Goal: Information Seeking & Learning: Learn about a topic

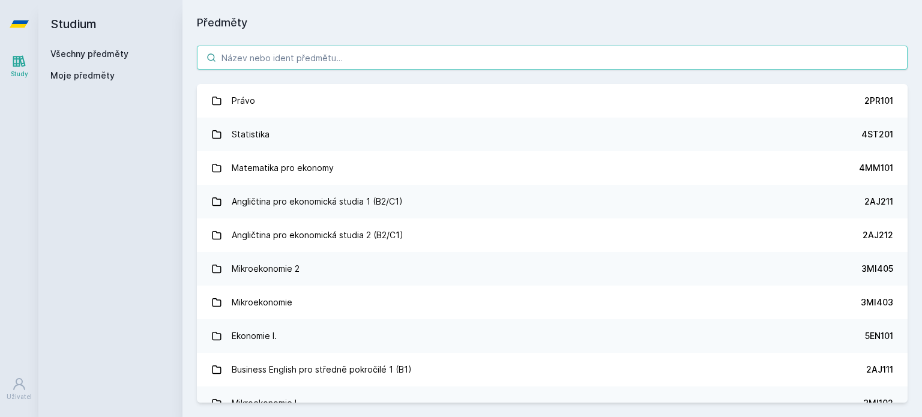
click at [551, 55] on input "search" at bounding box center [552, 58] width 711 height 24
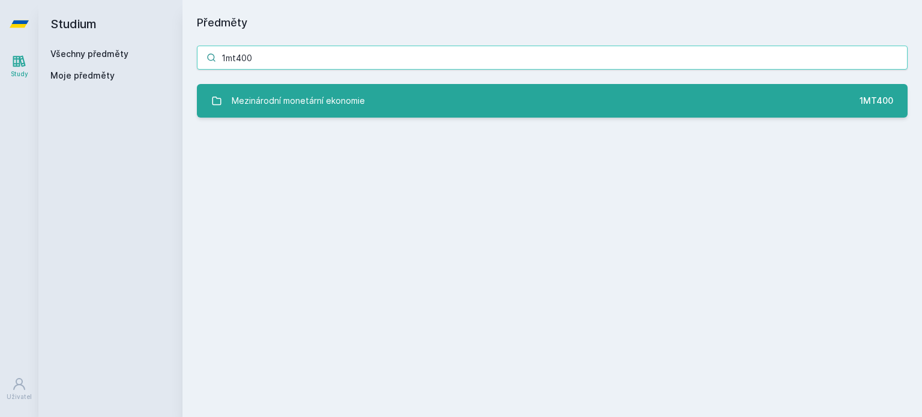
type input "1mt400"
click at [550, 93] on link "Mezinárodní monetární ekonomie 1MT400" at bounding box center [552, 101] width 711 height 34
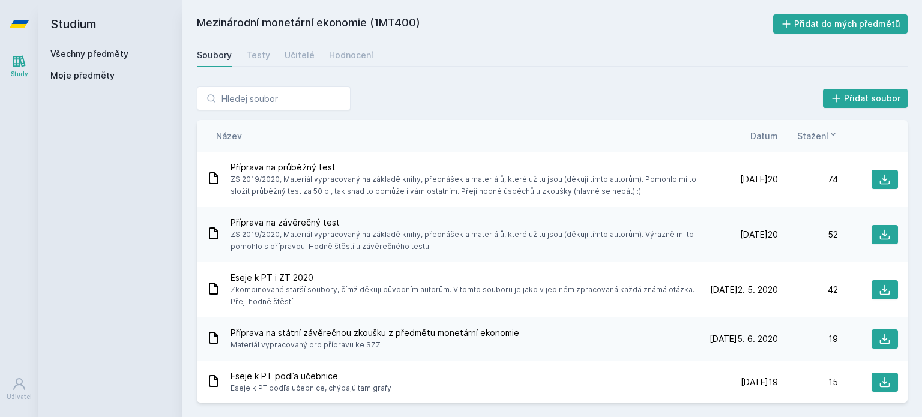
click at [775, 132] on span "Datum" at bounding box center [765, 136] width 28 height 13
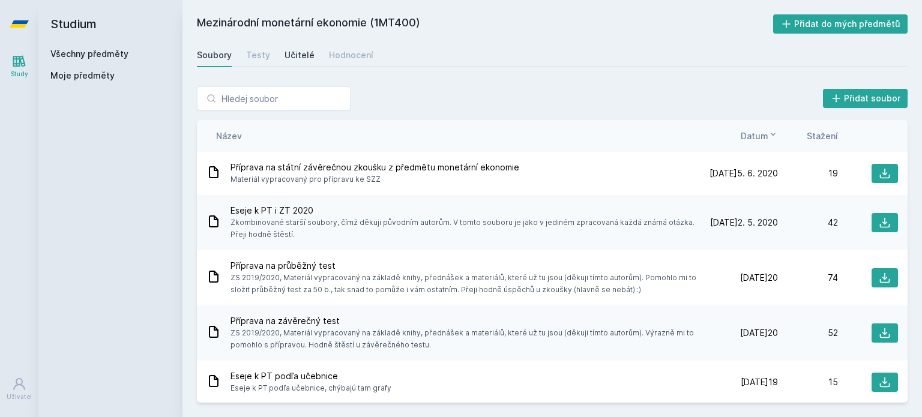
click at [288, 56] on div "Učitelé" at bounding box center [300, 55] width 30 height 12
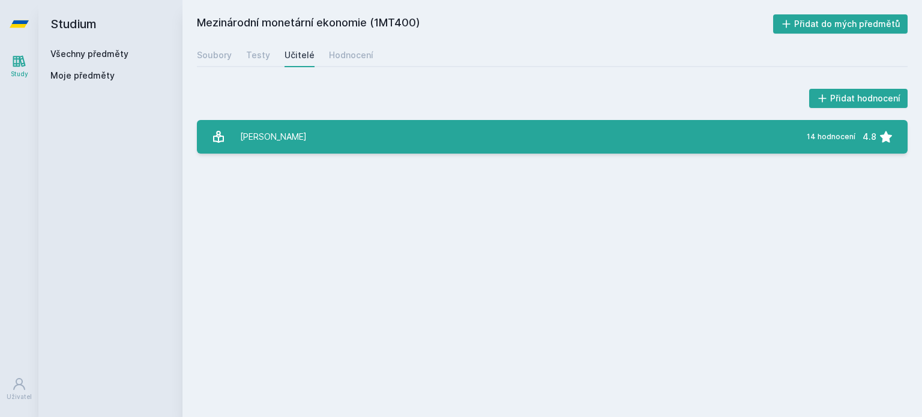
click at [298, 128] on link "[PERSON_NAME] 14 hodnocení 4.8" at bounding box center [552, 137] width 711 height 34
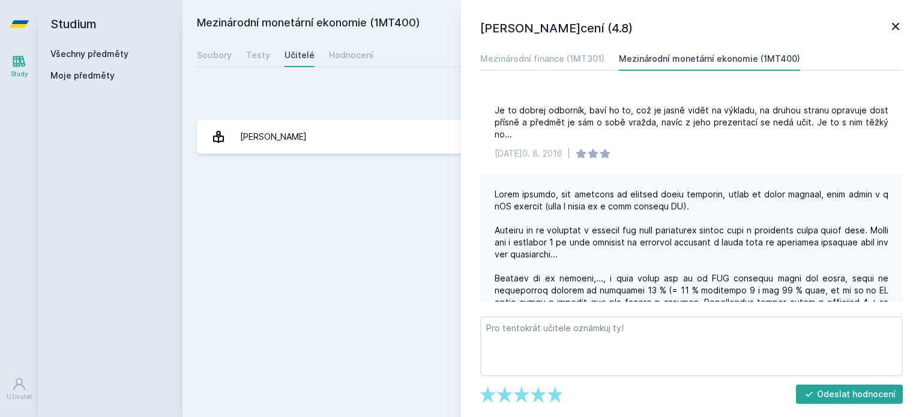
click at [906, 32] on div "[PERSON_NAME]– Hodnocení (4.8) Mezinárodní finance (1MT301) Mezinárodní monetár…" at bounding box center [691, 208] width 461 height 417
click at [901, 23] on icon at bounding box center [896, 26] width 14 height 14
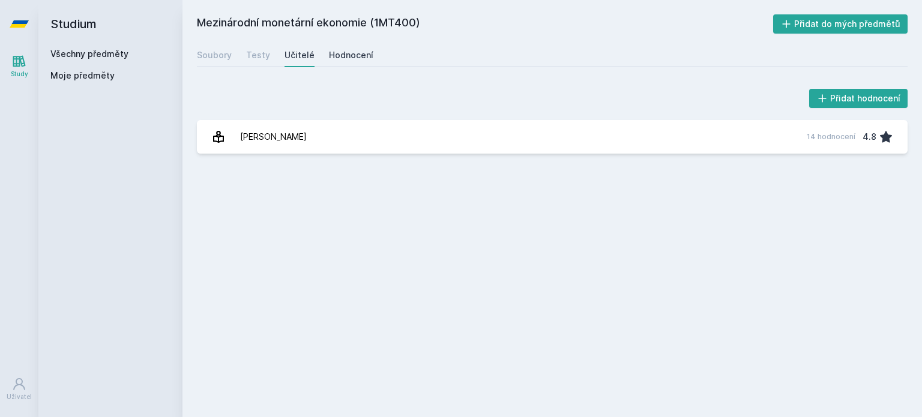
click at [365, 52] on div "Hodnocení" at bounding box center [351, 55] width 44 height 12
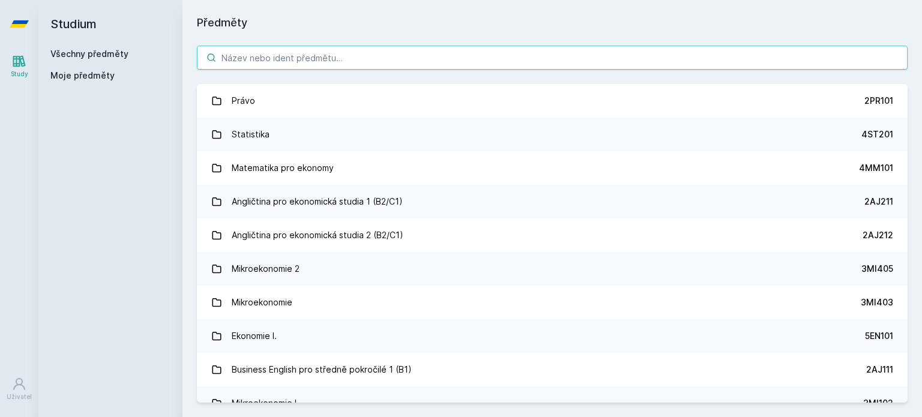
click at [243, 58] on input "search" at bounding box center [552, 58] width 711 height 24
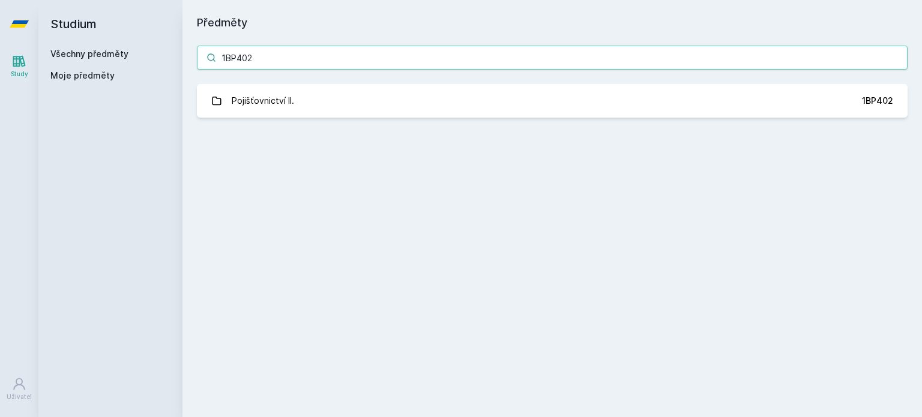
type input "1BP402"
click at [298, 123] on div "1BP402 Pojišťovnictví II. 1BP402 Jejda, něco se pokazilo." at bounding box center [553, 81] width 740 height 101
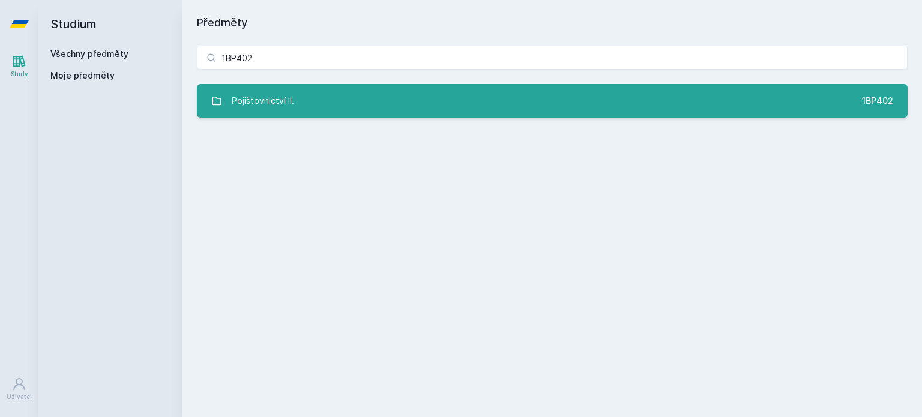
click at [303, 117] on link "Pojišťovnictví II. 1BP402" at bounding box center [552, 101] width 711 height 34
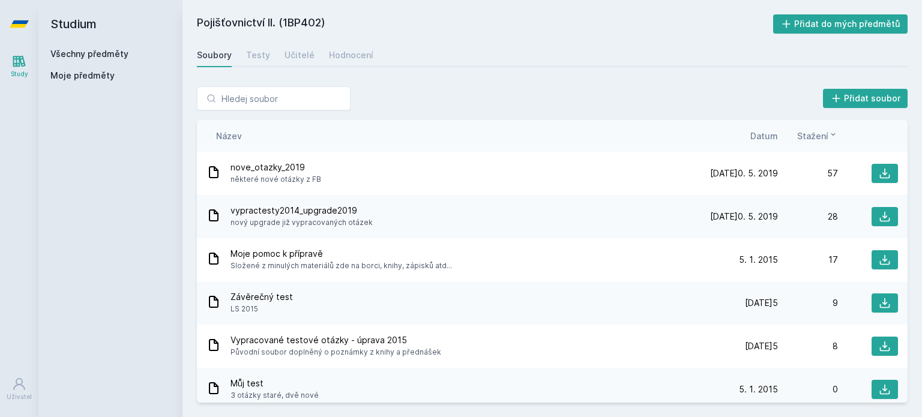
click at [761, 138] on span "Datum" at bounding box center [765, 136] width 28 height 13
click at [287, 50] on div "Učitelé" at bounding box center [300, 55] width 30 height 12
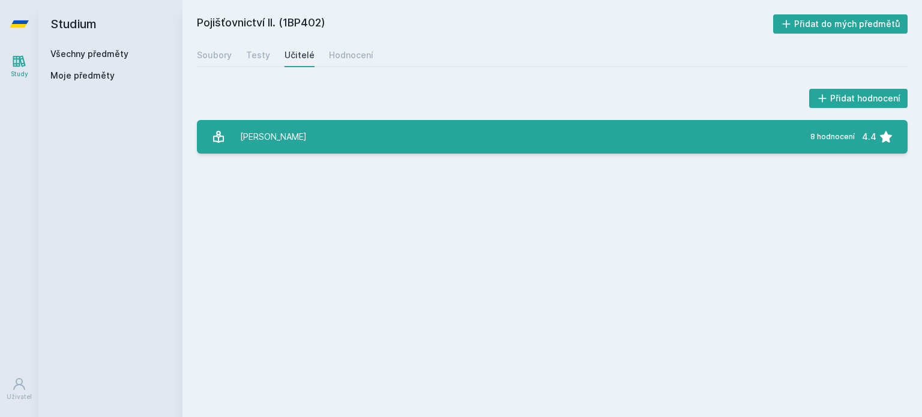
click at [334, 133] on link "[PERSON_NAME] 8 hodnocení 4.4" at bounding box center [552, 137] width 711 height 34
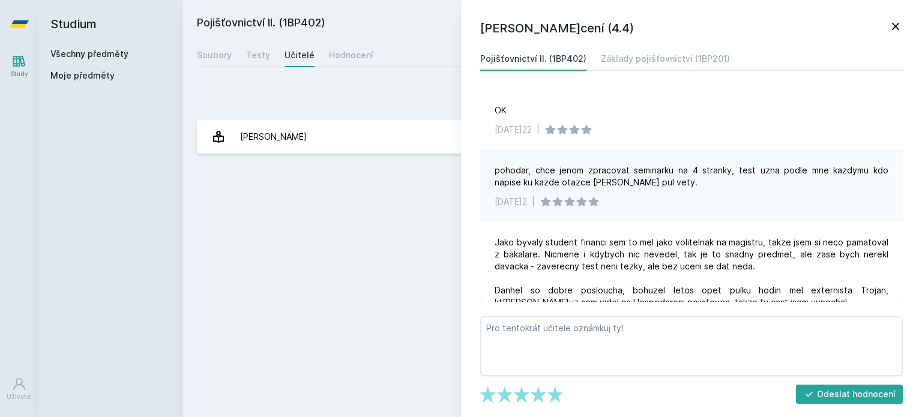
click at [401, 250] on div "Pojišťovnictví II. (1BP402) Přidat do mých předmětů [GEOGRAPHIC_DATA] Testy Uči…" at bounding box center [552, 208] width 711 height 389
click at [891, 23] on icon at bounding box center [896, 26] width 14 height 14
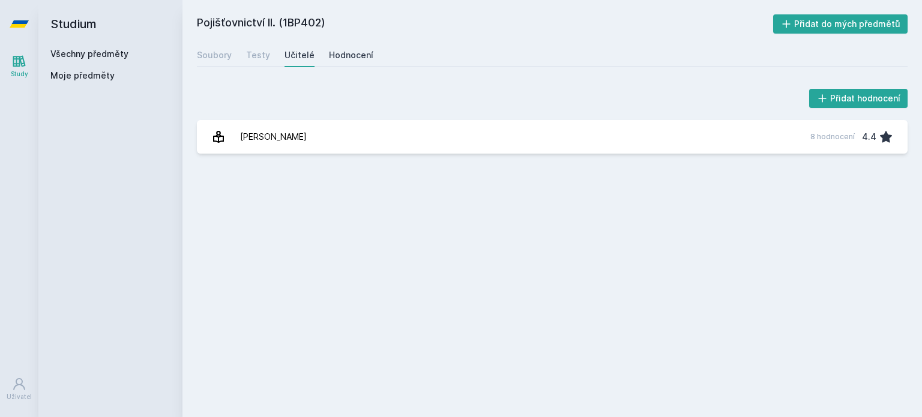
click at [365, 56] on div "Hodnocení" at bounding box center [351, 55] width 44 height 12
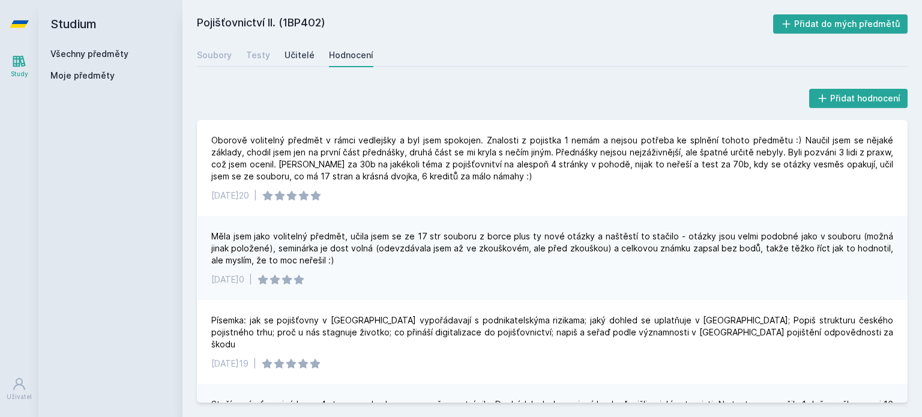
click at [307, 55] on div "Učitelé" at bounding box center [300, 55] width 30 height 12
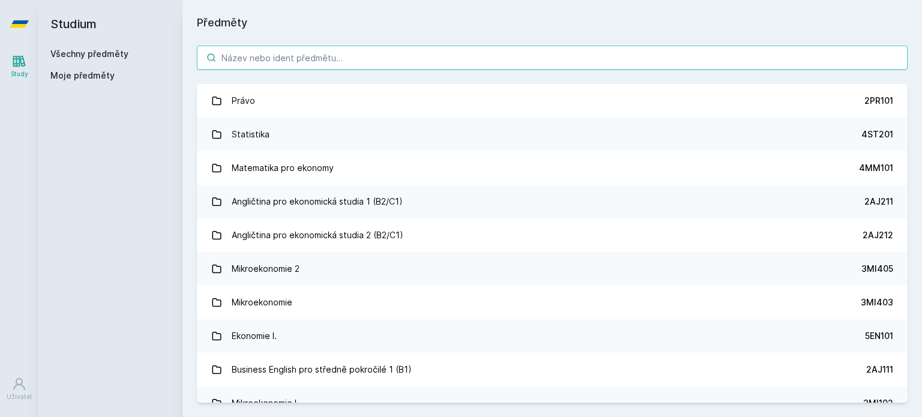
click at [282, 64] on input "search" at bounding box center [552, 58] width 711 height 24
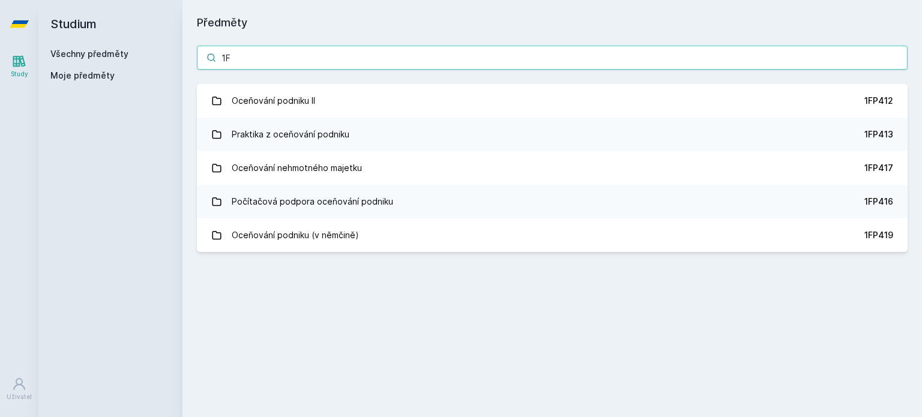
type input "1"
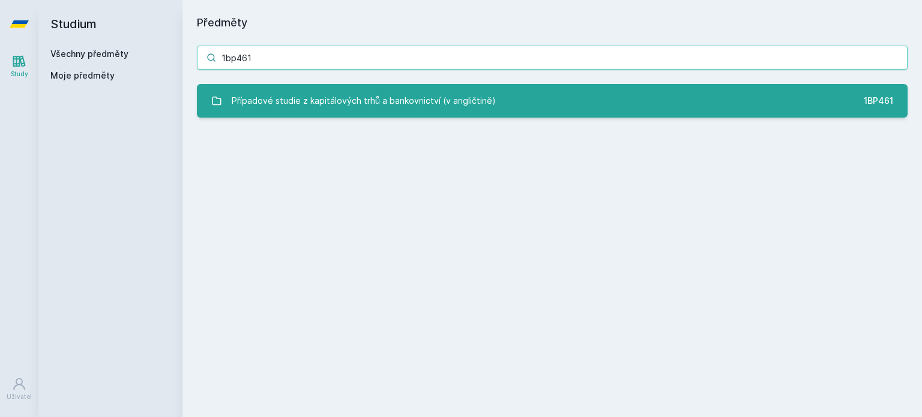
type input "1bp461"
click at [461, 98] on div "Případové studie z kapitálových trhů a bankovnictví (v angličtině)" at bounding box center [364, 101] width 264 height 24
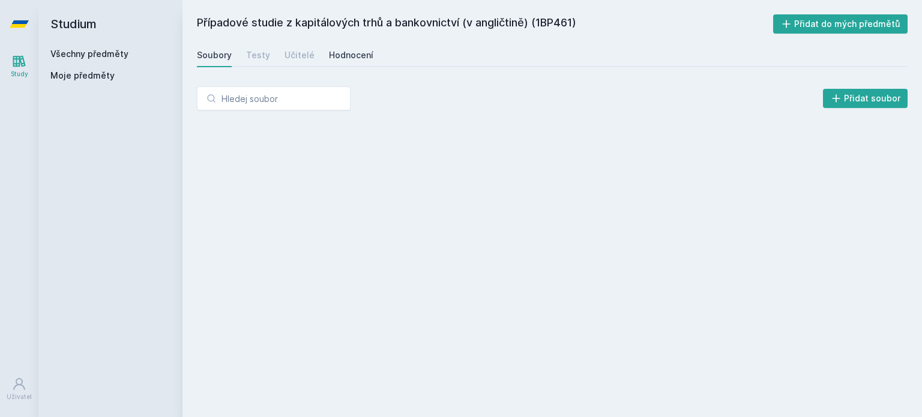
click at [331, 59] on div "Hodnocení" at bounding box center [351, 55] width 44 height 12
